Goal: Task Accomplishment & Management: Manage account settings

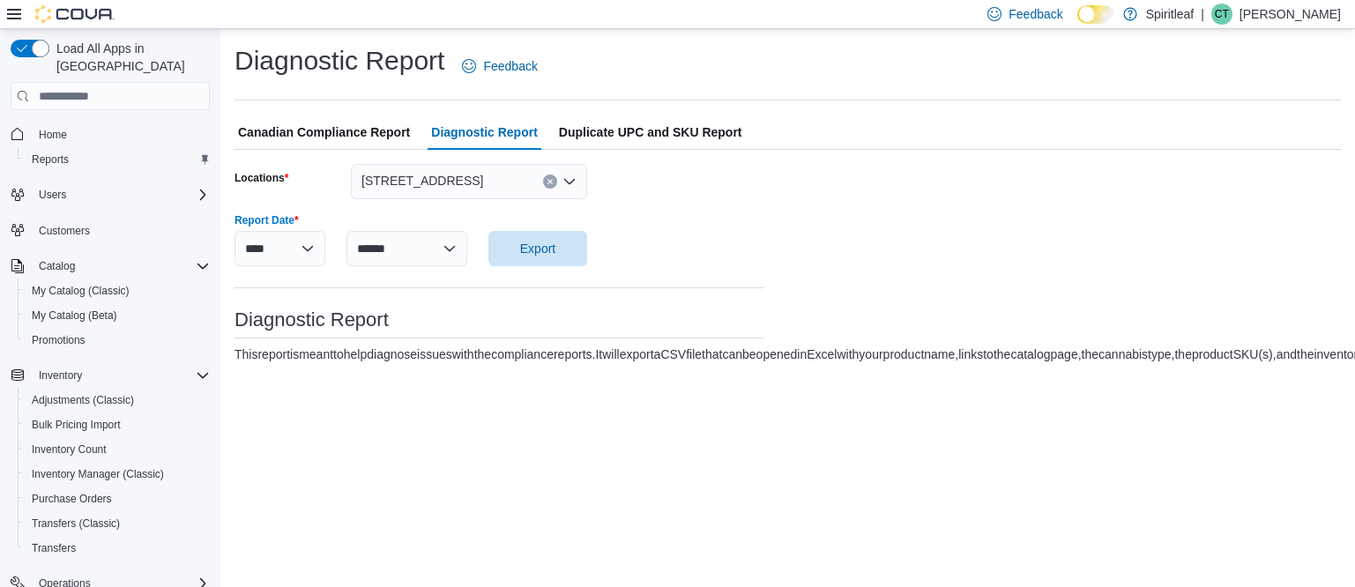
select select "******"
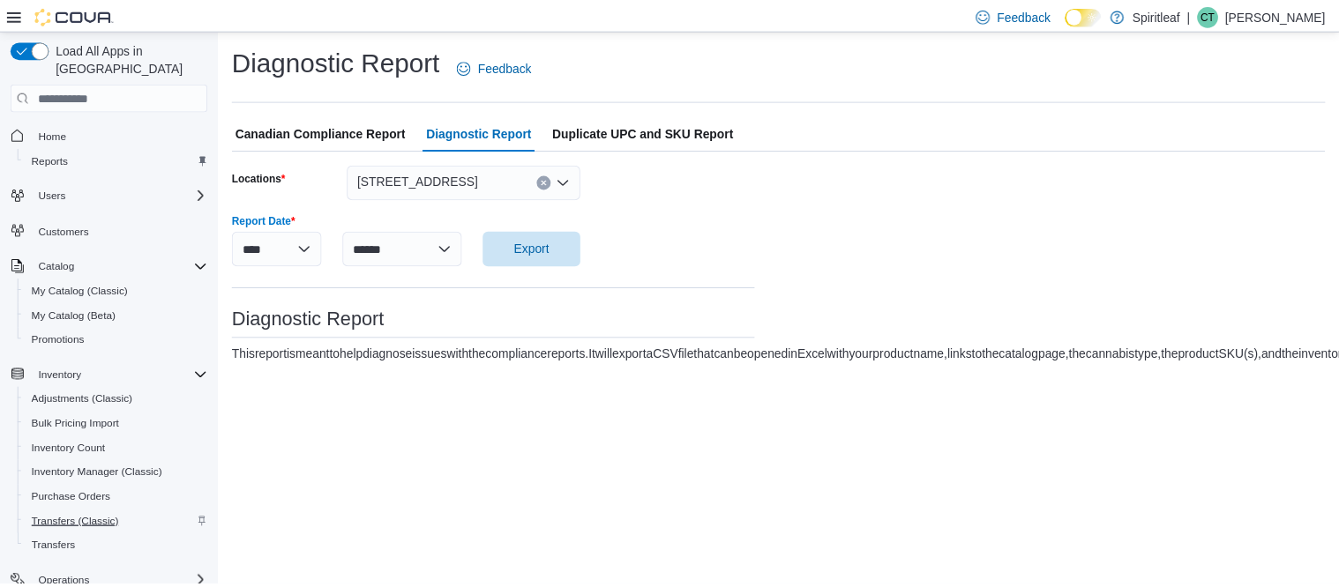
scroll to position [175, 0]
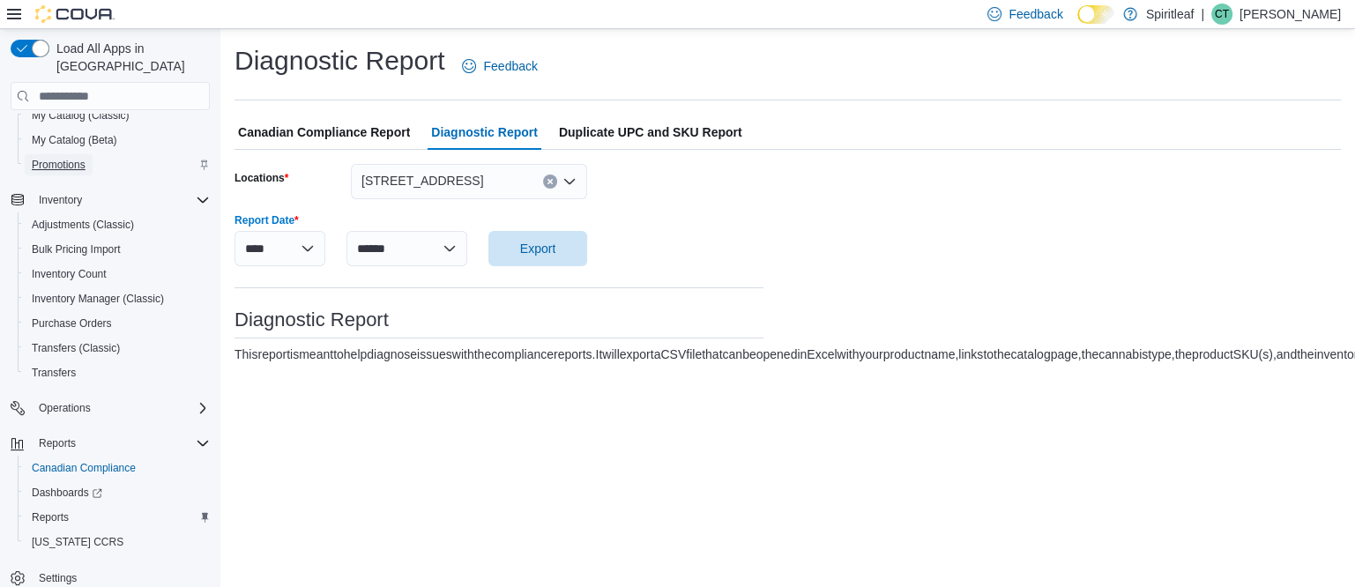
click at [59, 158] on span "Promotions" at bounding box center [59, 165] width 54 height 14
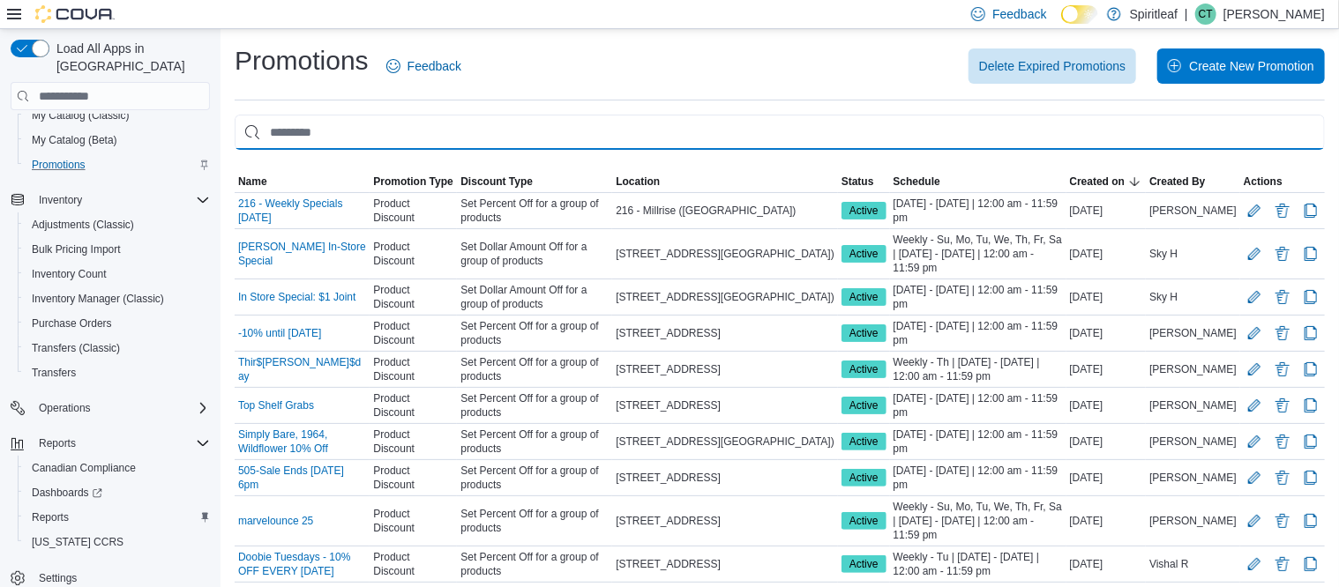
click at [353, 125] on input "This is a search bar. As you type, the results lower in the page will automatic…" at bounding box center [780, 132] width 1090 height 35
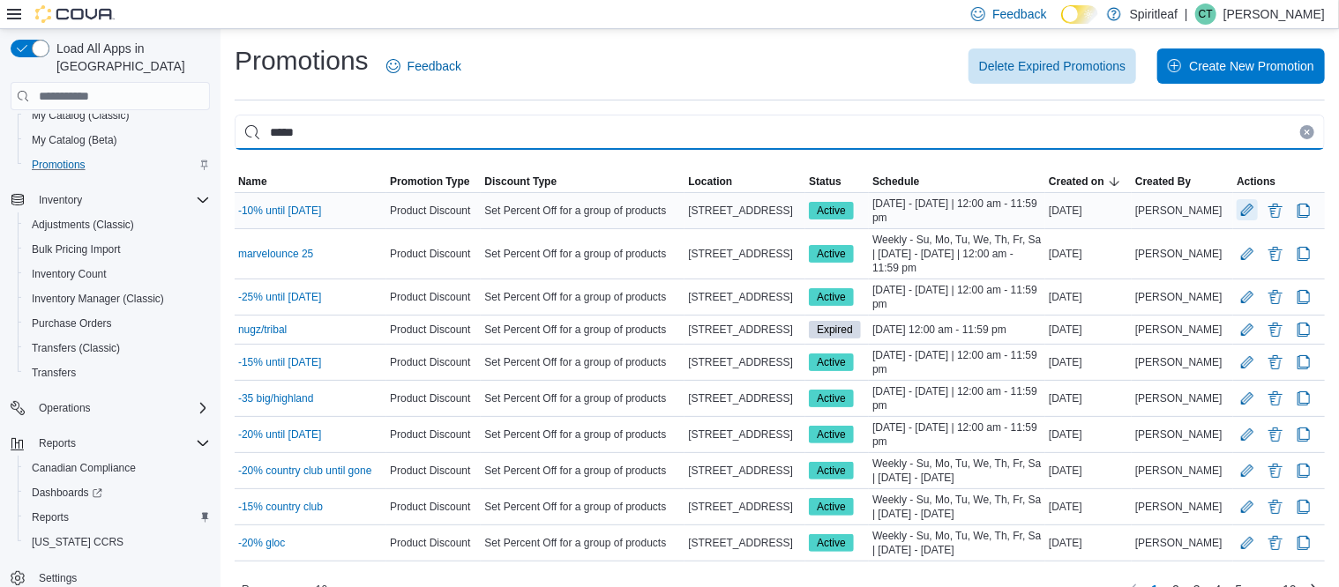
type input "*****"
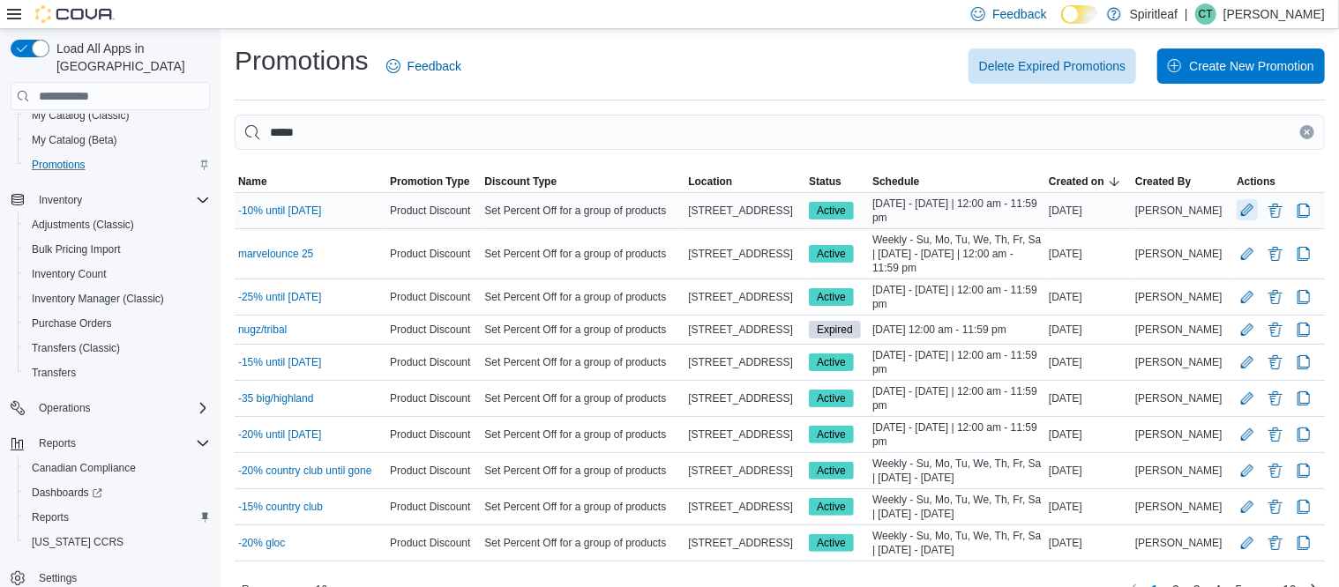
click at [1258, 213] on button "Edit Promotion" at bounding box center [1246, 209] width 21 height 21
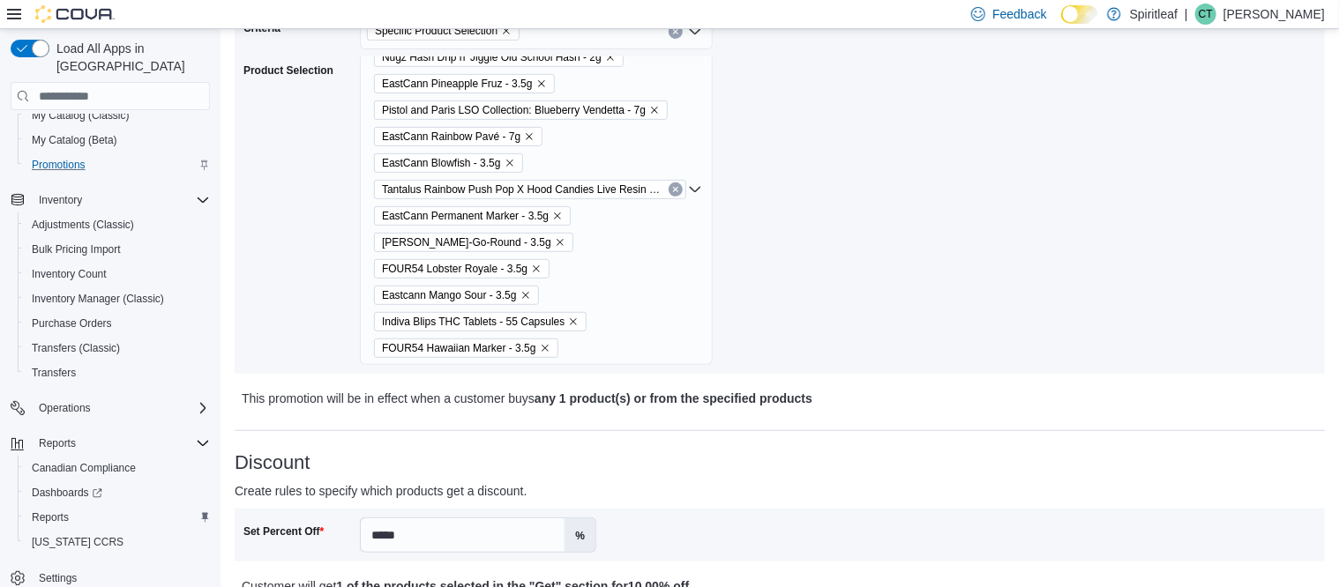
scroll to position [331, 0]
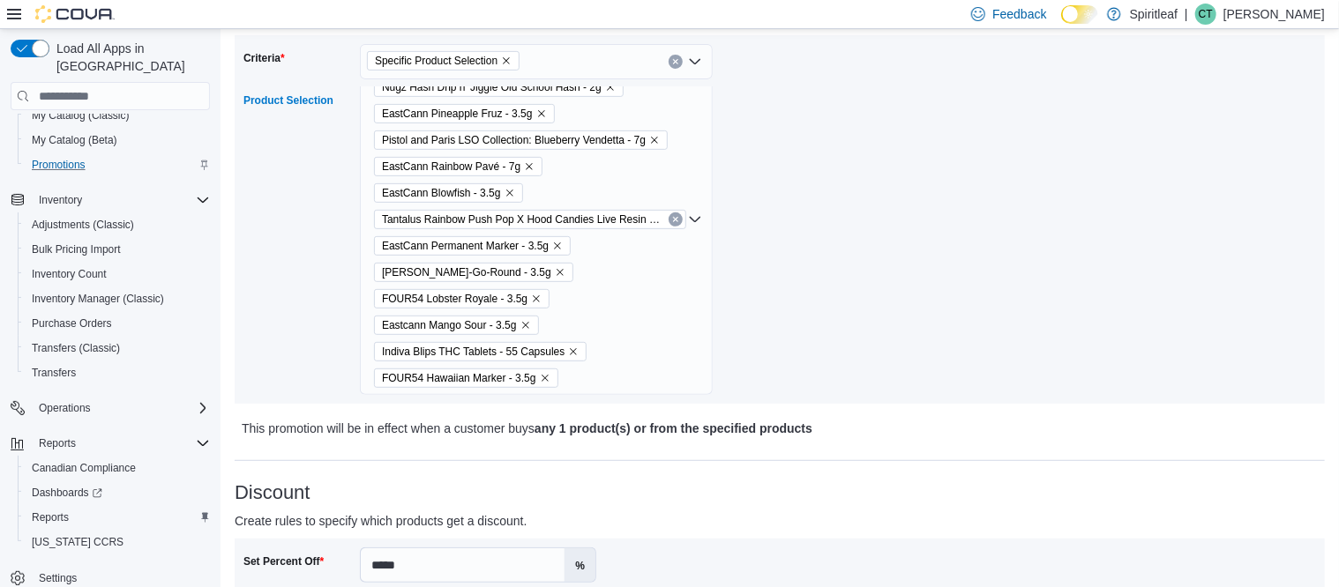
click at [565, 273] on icon "Remove Dom Jackson Mary-Go-Round - 3.5g from selection in this group" at bounding box center [560, 272] width 11 height 11
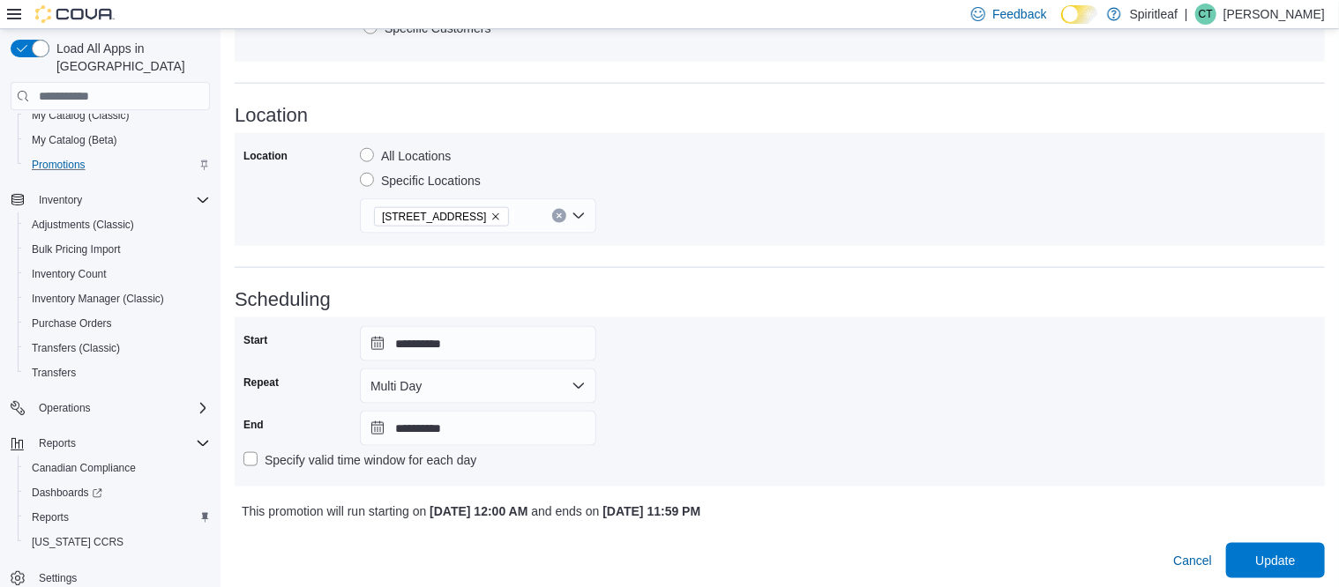
scroll to position [1073, 0]
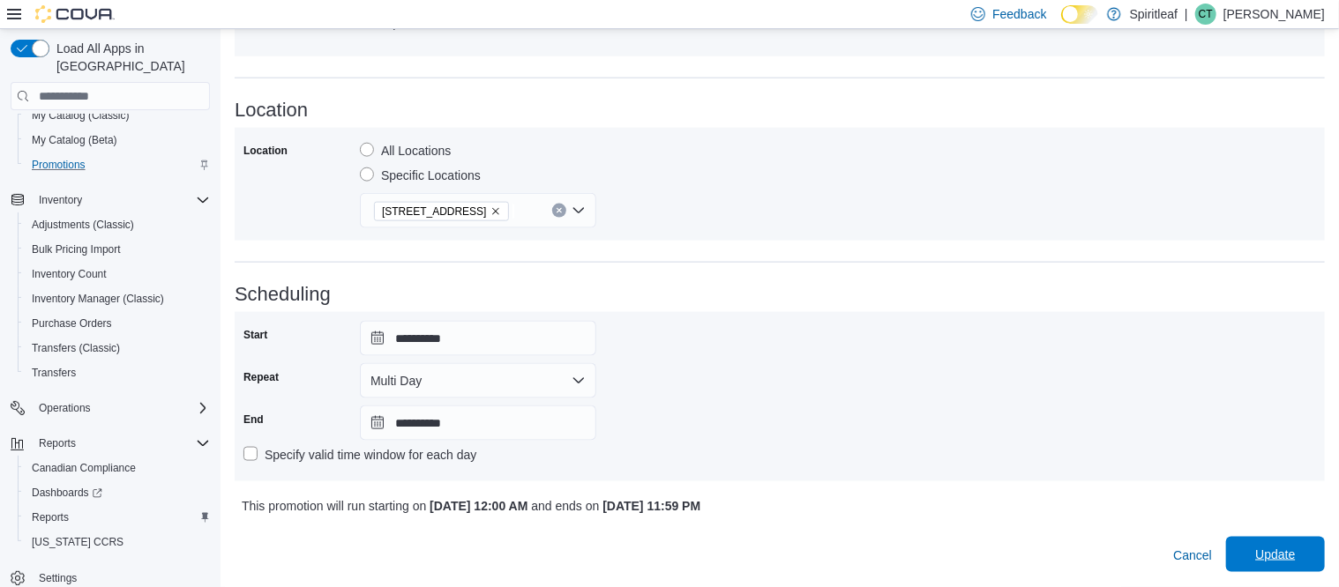
click at [1287, 551] on span "Update" at bounding box center [1275, 555] width 40 height 18
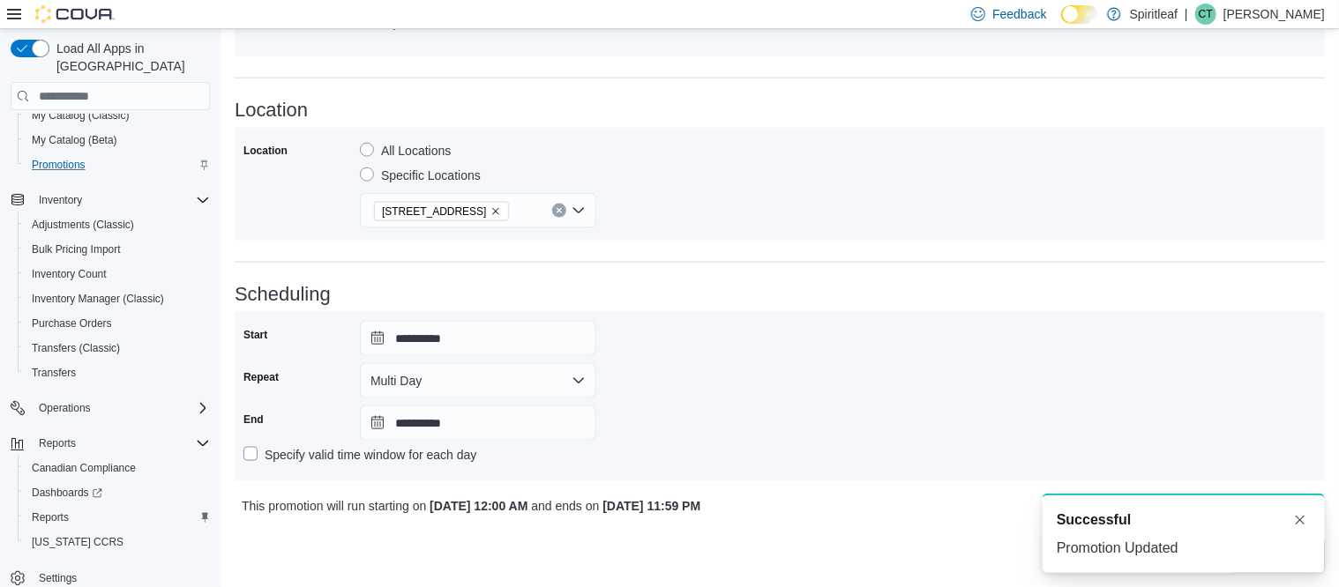
scroll to position [0, 0]
